Goal: Task Accomplishment & Management: Manage account settings

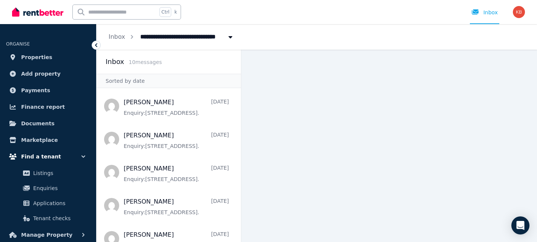
click at [41, 159] on span "Find a tenant" at bounding box center [41, 156] width 40 height 9
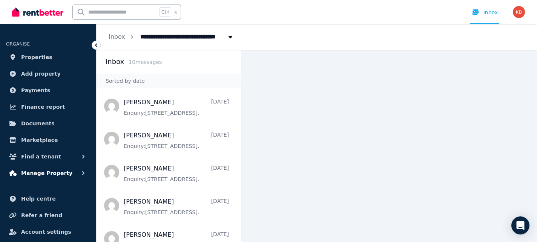
click at [44, 172] on span "Manage Property" at bounding box center [46, 173] width 51 height 9
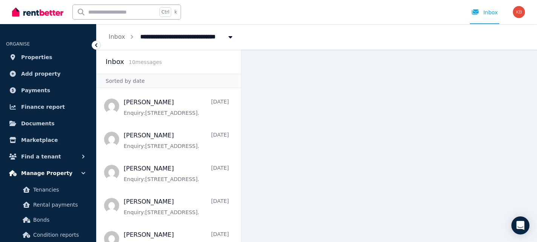
click at [80, 173] on icon "button" at bounding box center [84, 174] width 8 height 8
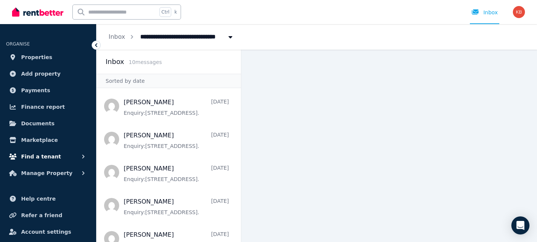
click at [41, 156] on span "Find a tenant" at bounding box center [41, 156] width 40 height 9
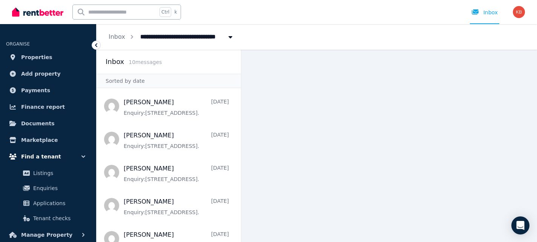
click at [81, 156] on icon "button" at bounding box center [83, 157] width 4 height 2
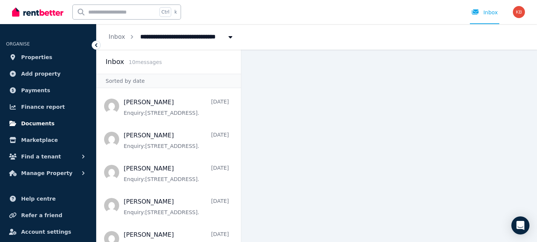
click at [34, 124] on span "Documents" at bounding box center [38, 123] width 34 height 9
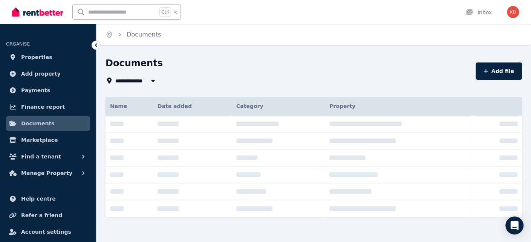
click at [33, 125] on span "Documents" at bounding box center [38, 123] width 34 height 9
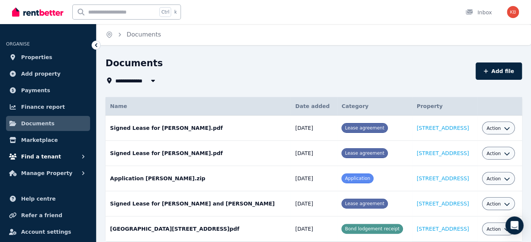
click at [38, 155] on span "Find a tenant" at bounding box center [41, 156] width 40 height 9
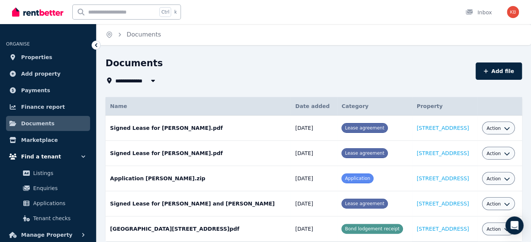
click at [43, 159] on span "Find a tenant" at bounding box center [41, 156] width 40 height 9
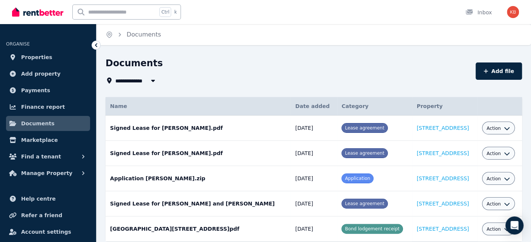
click at [43, 125] on span "Documents" at bounding box center [38, 123] width 34 height 9
